Goal: Task Accomplishment & Management: Manage account settings

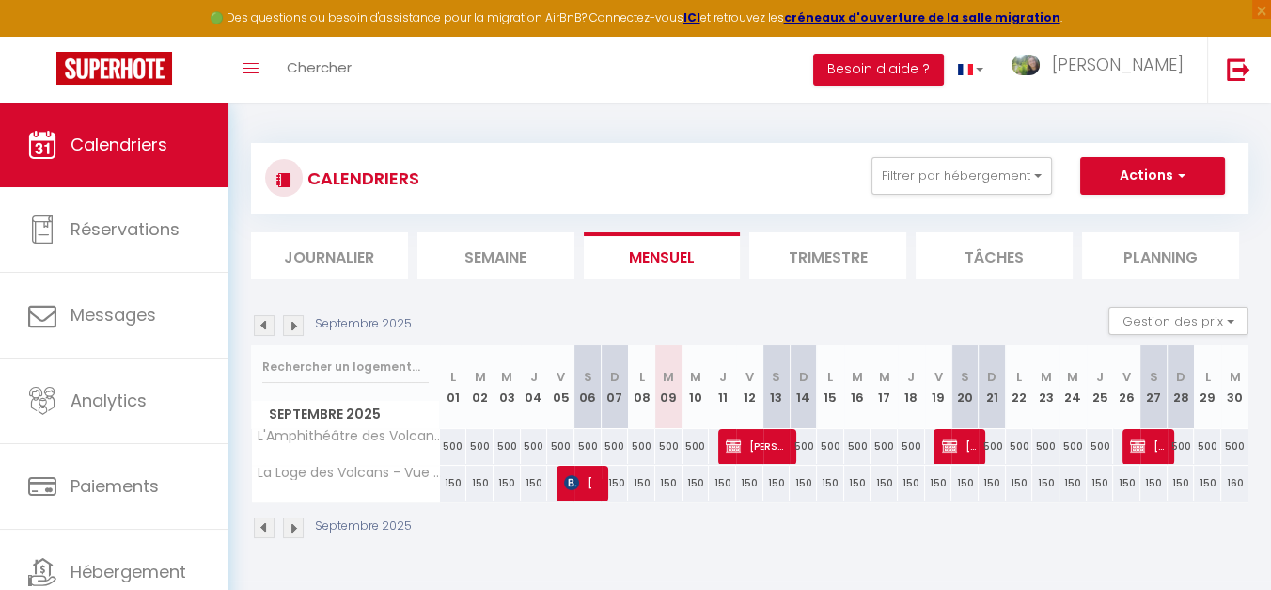
click at [298, 327] on img at bounding box center [293, 325] width 21 height 21
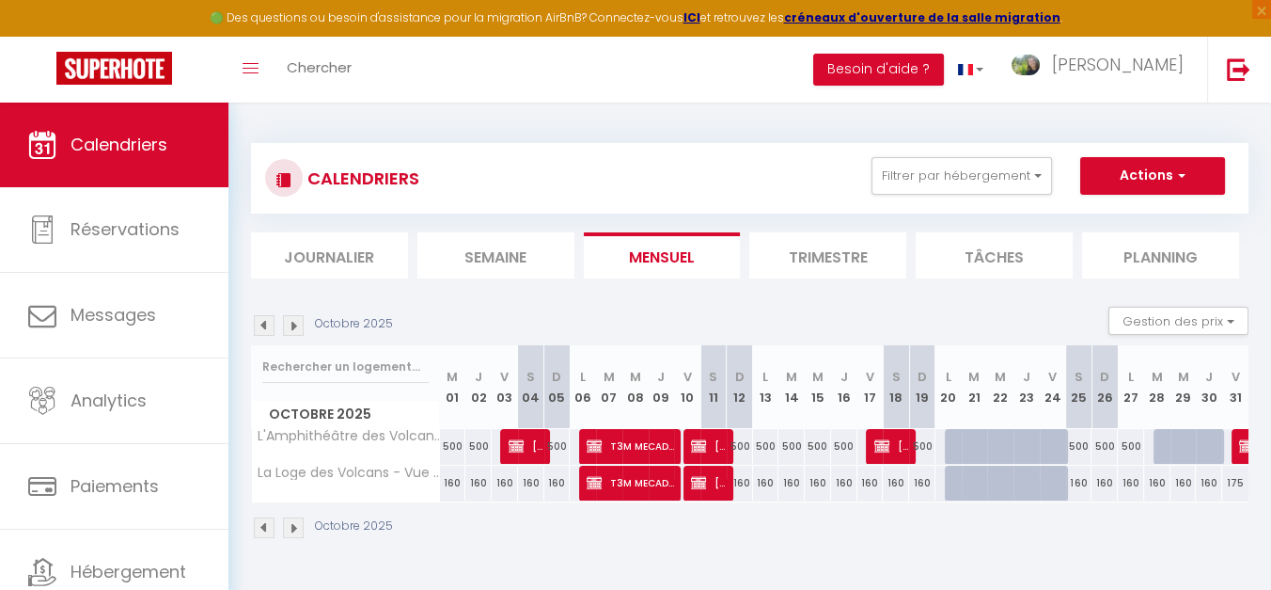
click at [1239, 446] on div at bounding box center [1245, 447] width 26 height 36
click at [1240, 438] on img at bounding box center [1247, 445] width 15 height 15
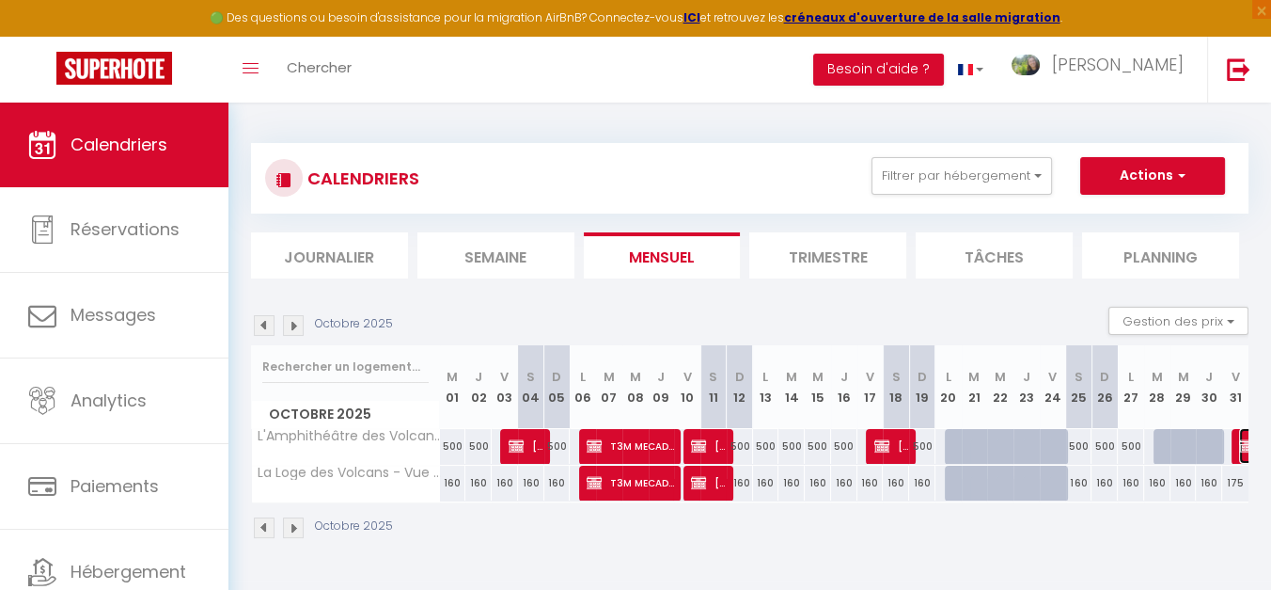
select select "OK"
select select "KO"
select select "0"
select select "1"
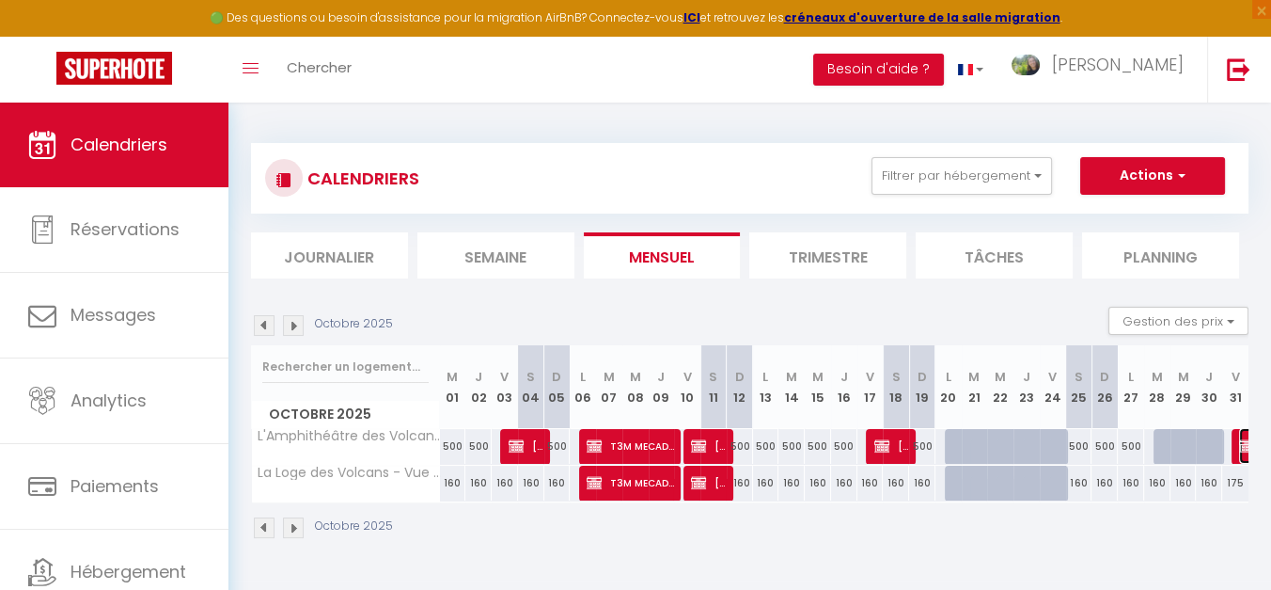
select select
select select "36052"
select select "36066"
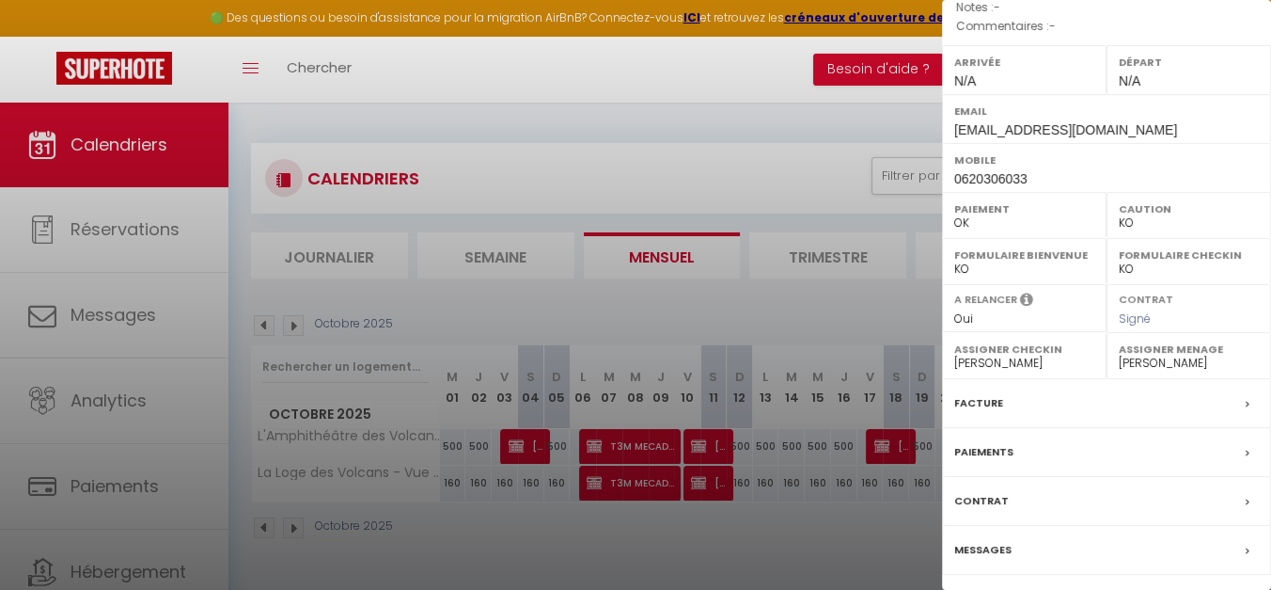
scroll to position [301, 0]
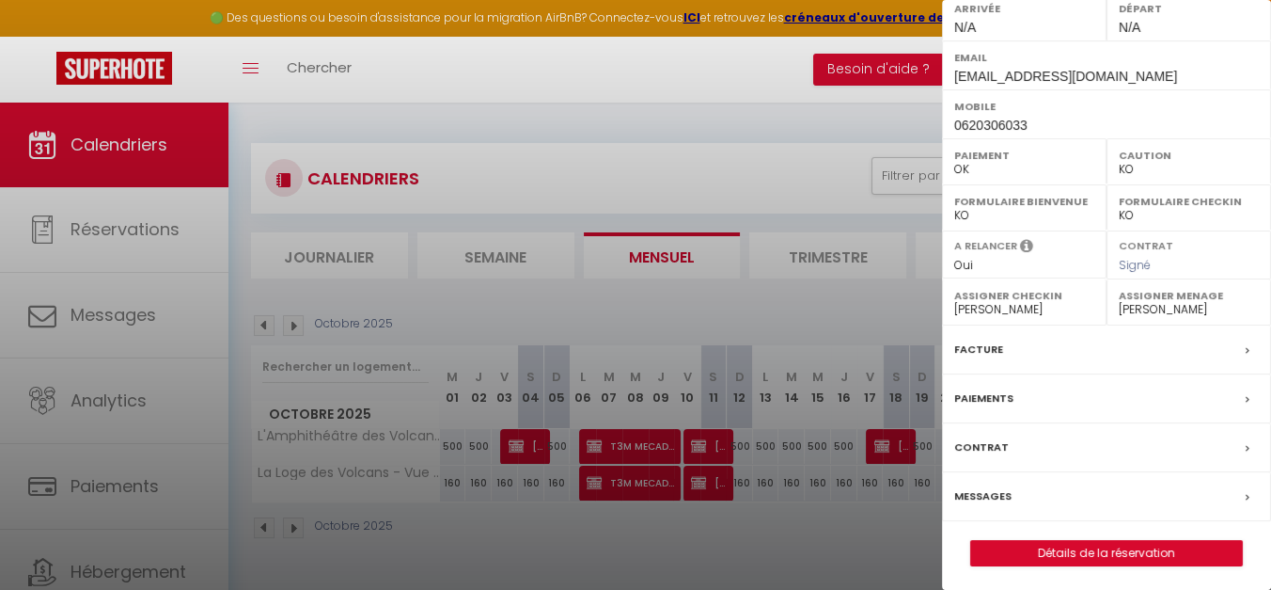
click at [876, 555] on div at bounding box center [635, 295] width 1271 height 590
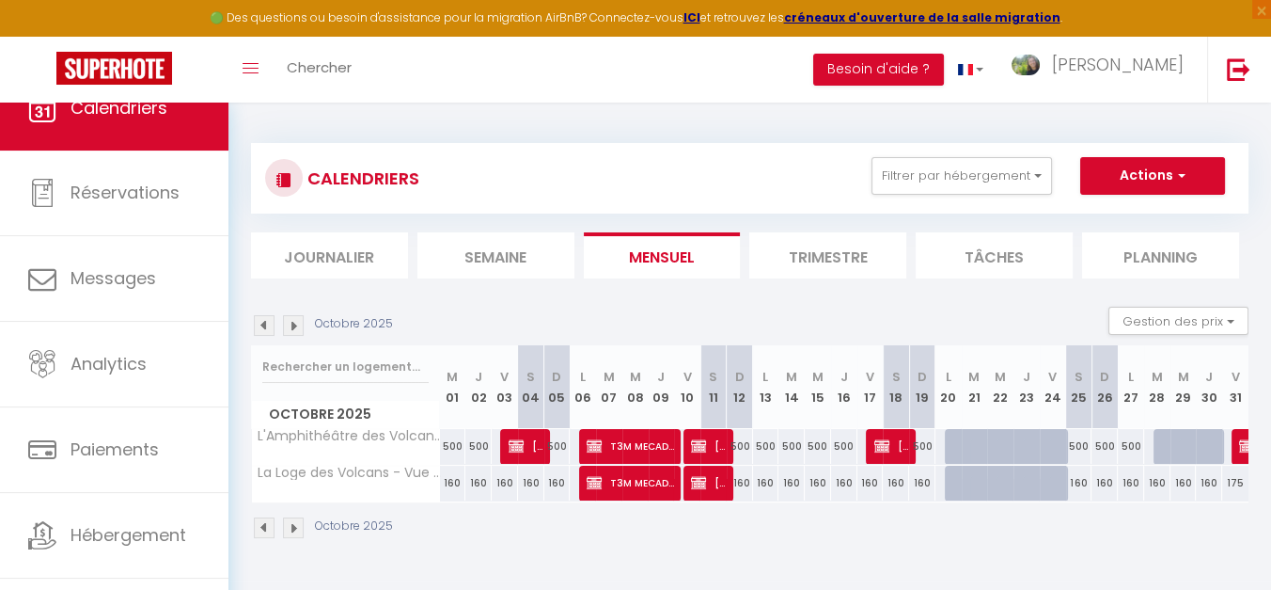
click at [298, 330] on img at bounding box center [293, 325] width 21 height 21
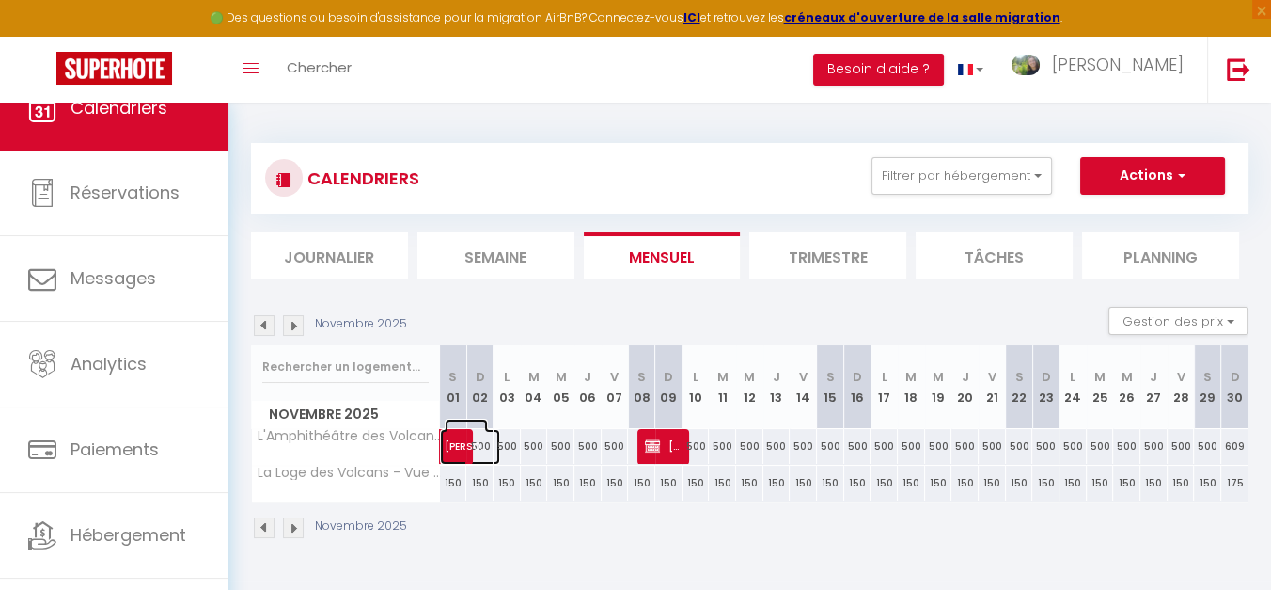
click at [459, 441] on span "[PERSON_NAME]" at bounding box center [466, 436] width 43 height 36
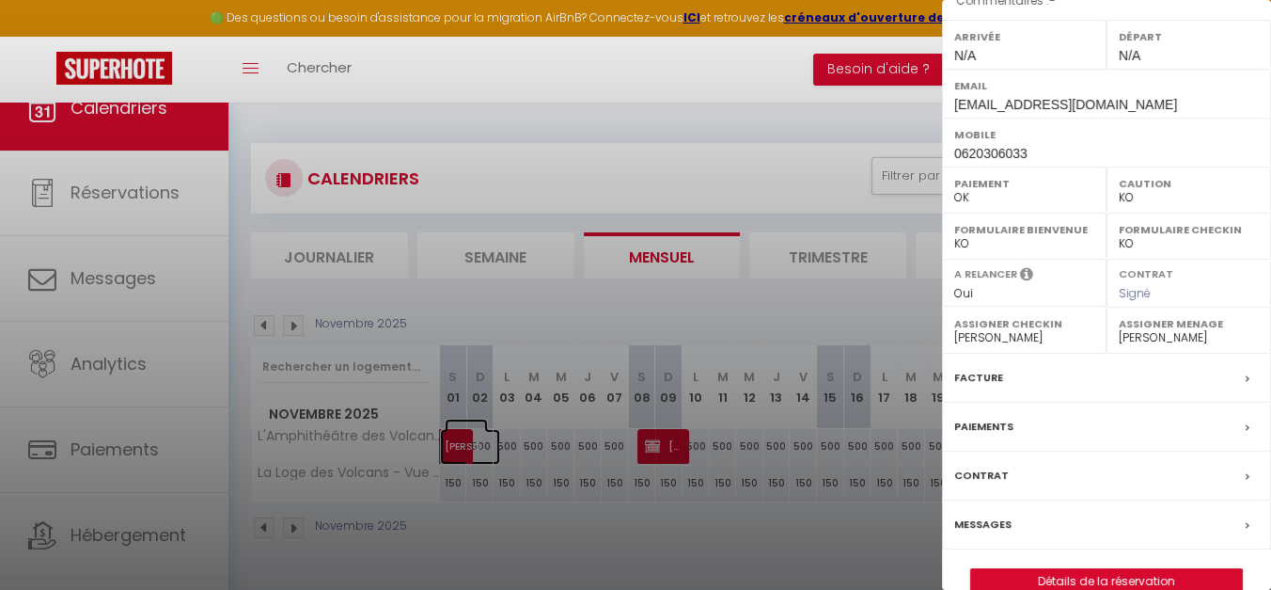
scroll to position [289, 0]
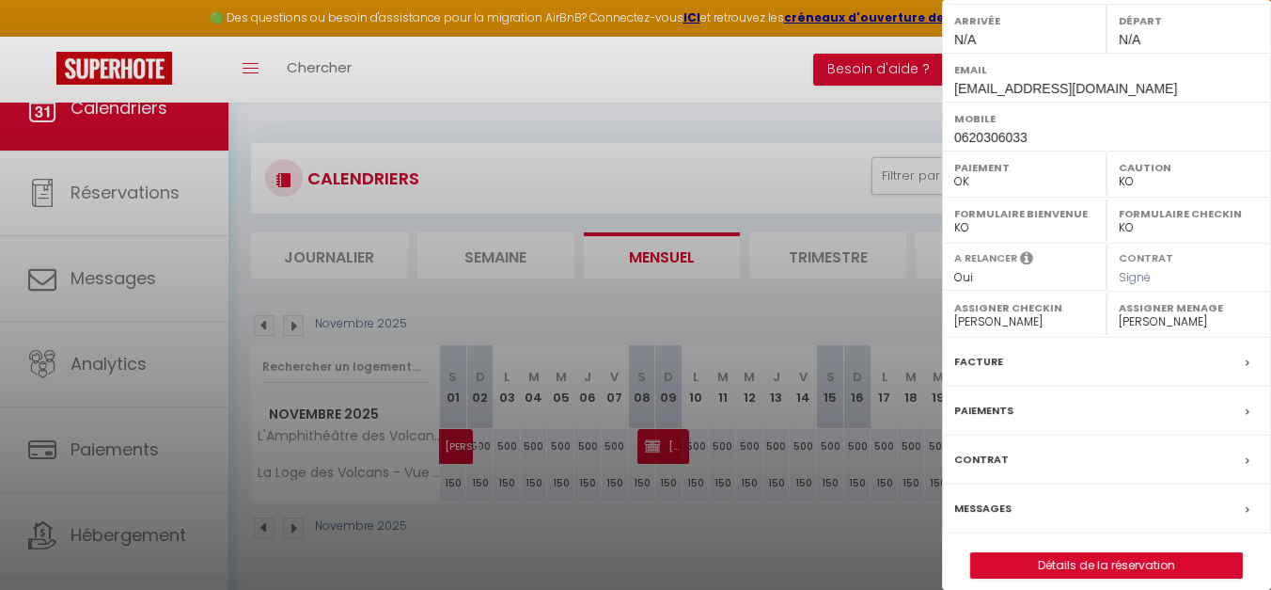
click at [470, 443] on div at bounding box center [635, 295] width 1271 height 590
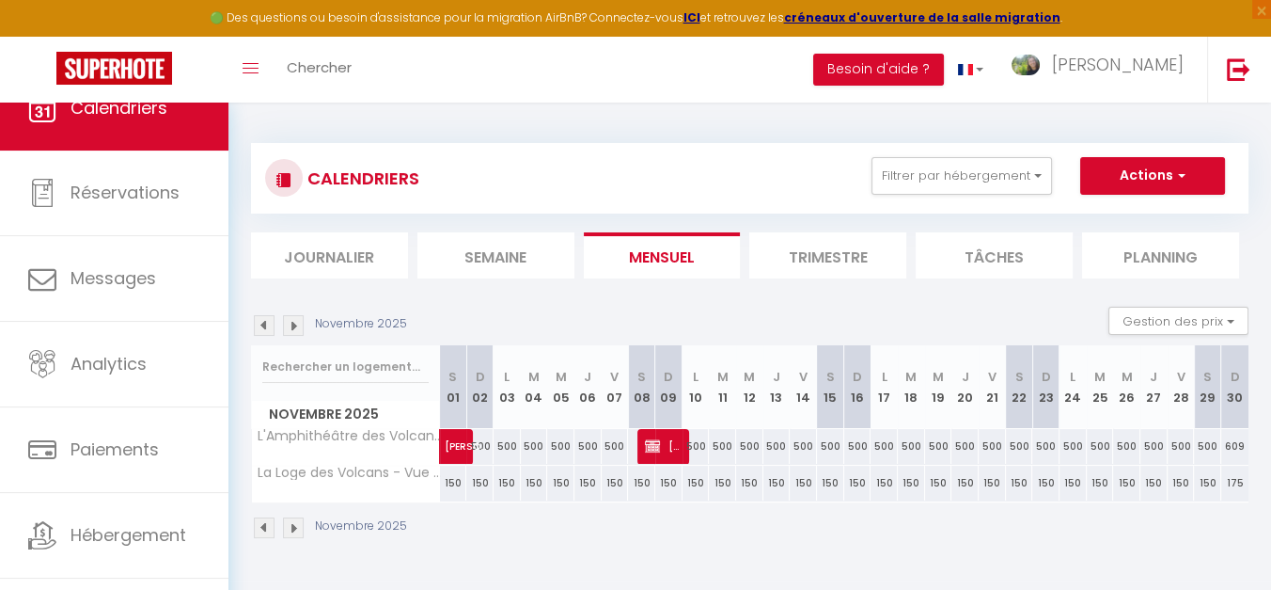
click at [262, 324] on img at bounding box center [264, 325] width 21 height 21
